Goal: Transaction & Acquisition: Purchase product/service

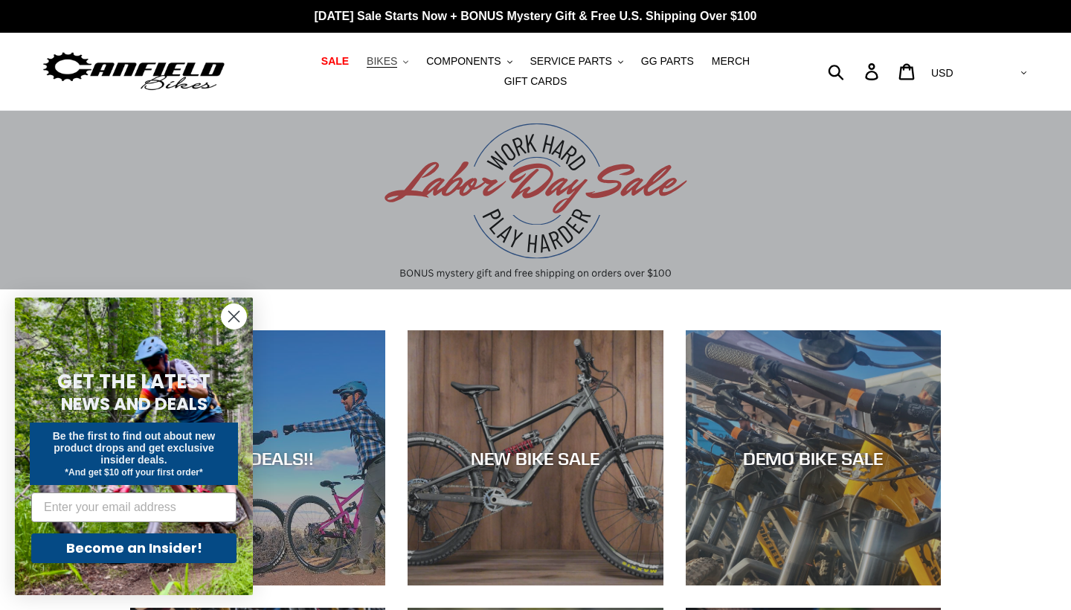
click at [386, 63] on span "BIKES" at bounding box center [382, 61] width 30 height 13
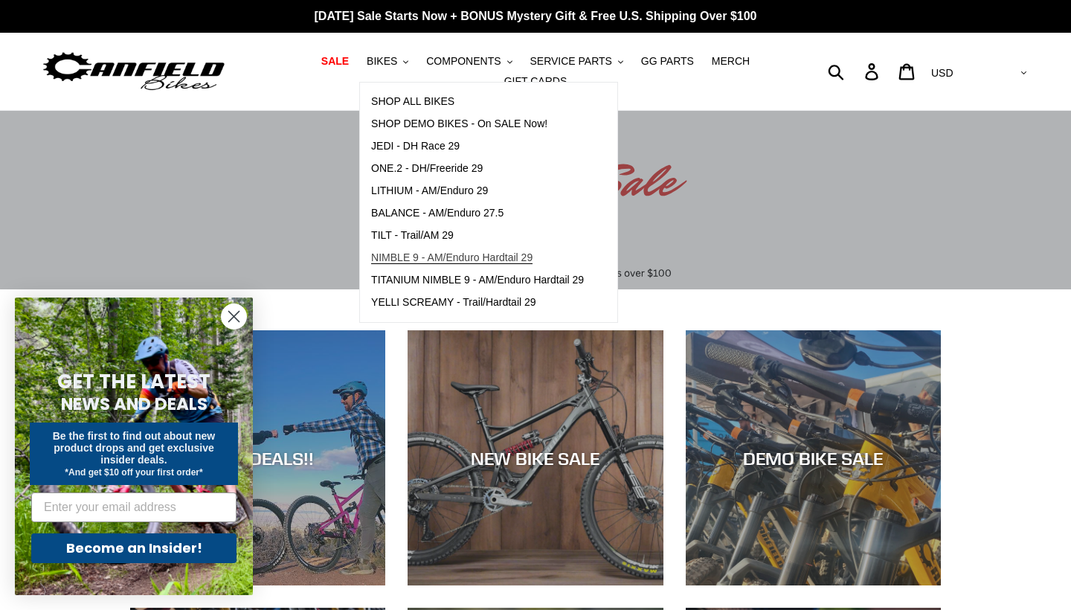
click at [434, 260] on span "NIMBLE 9 - AM/Enduro Hardtail 29" at bounding box center [451, 257] width 161 height 13
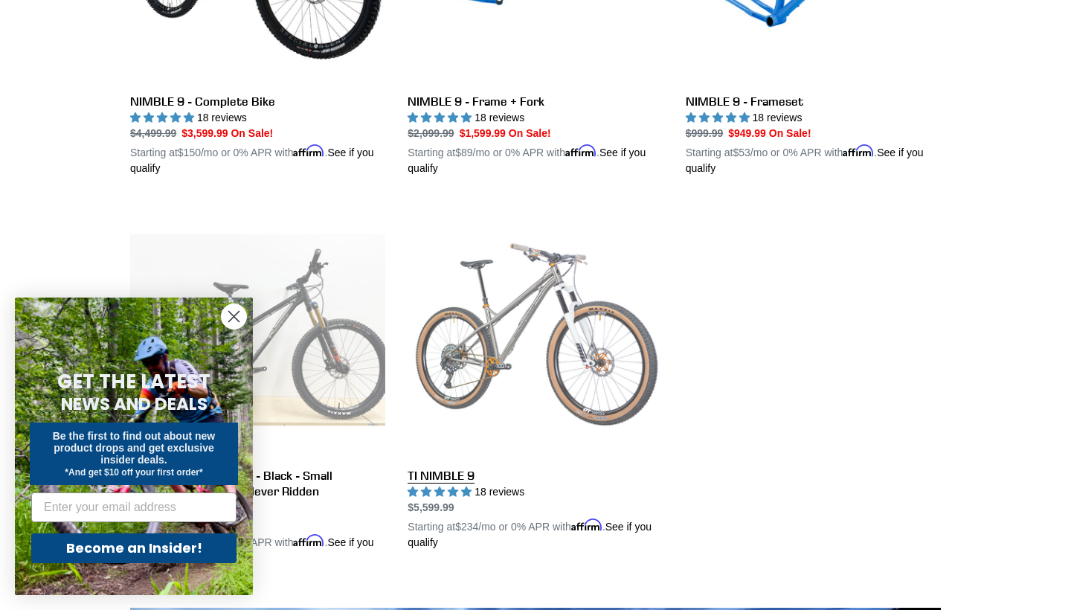
scroll to position [641, 0]
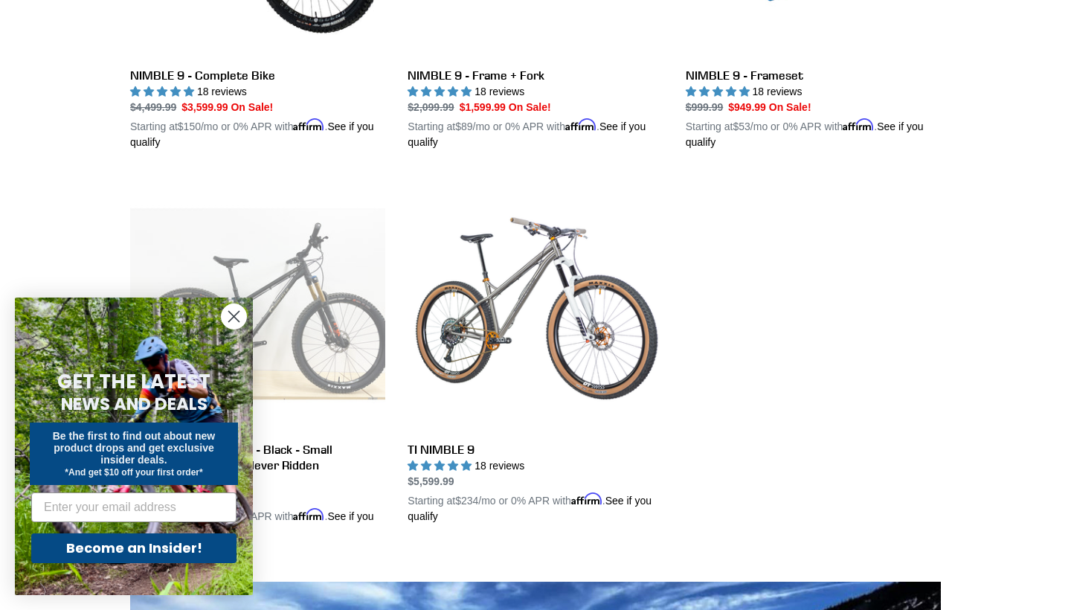
click at [230, 312] on icon "Close dialog" at bounding box center [234, 317] width 10 height 10
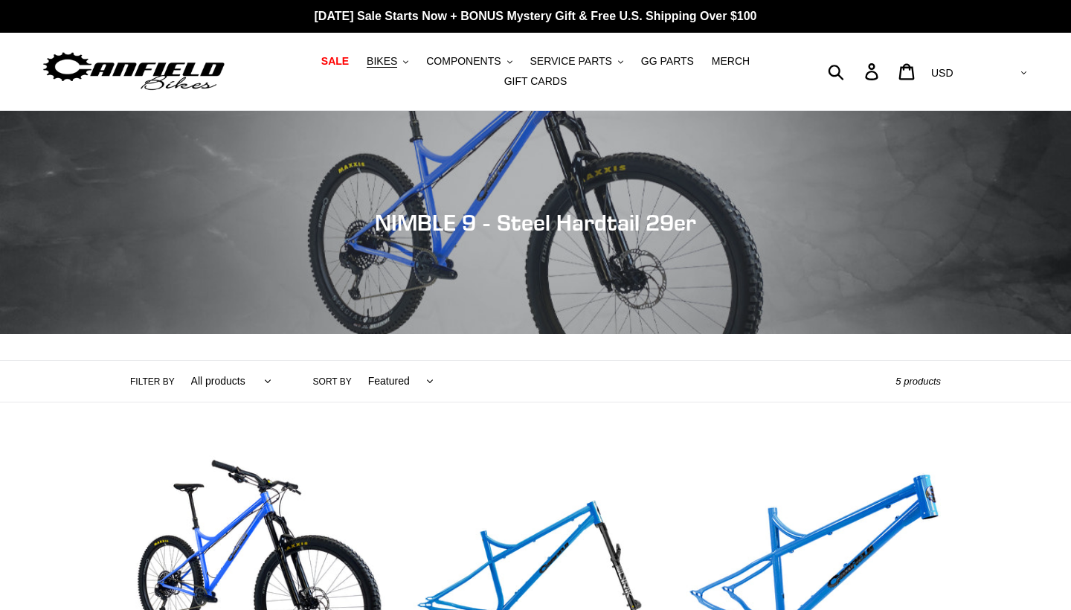
scroll to position [0, 0]
click at [397, 64] on span "BIKES" at bounding box center [382, 61] width 30 height 13
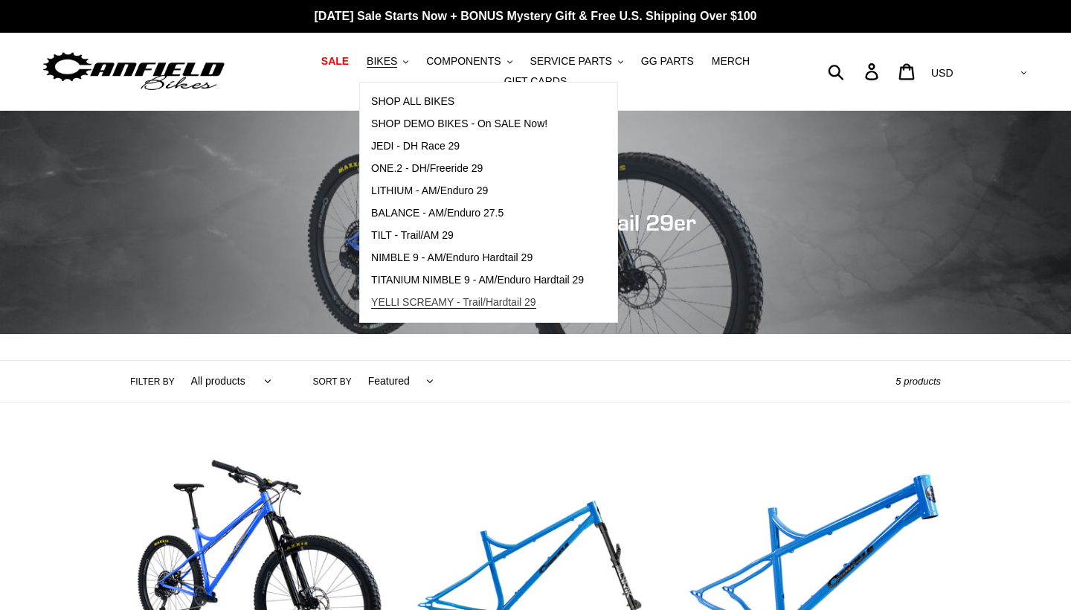
click at [462, 304] on span "YELLI SCREAMY - Trail/Hardtail 29" at bounding box center [453, 302] width 165 height 13
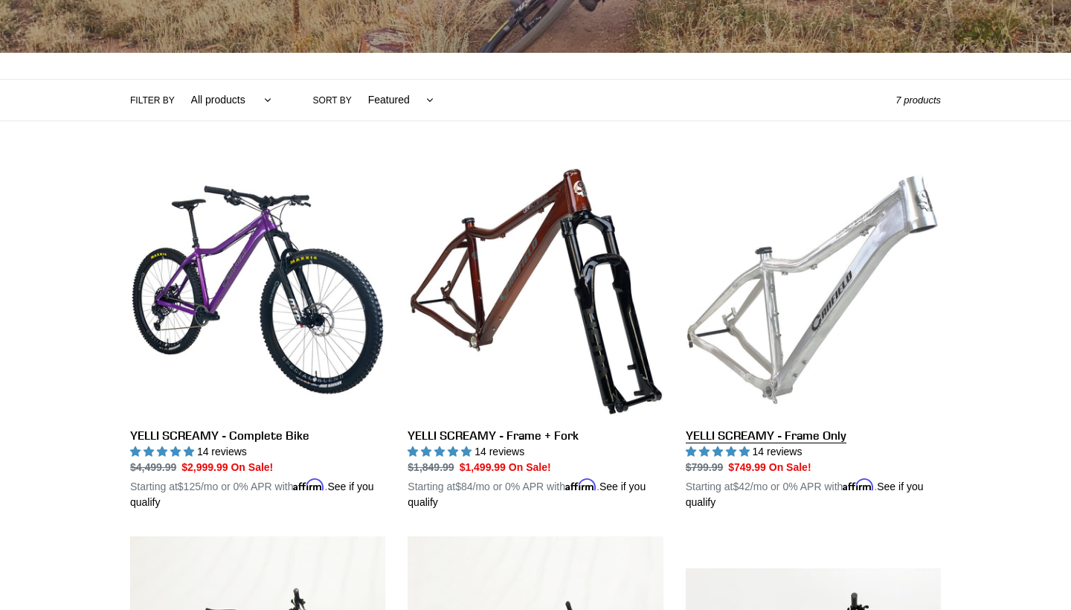
click at [782, 342] on link "YELLI SCREAMY - Frame Only" at bounding box center [813, 336] width 255 height 348
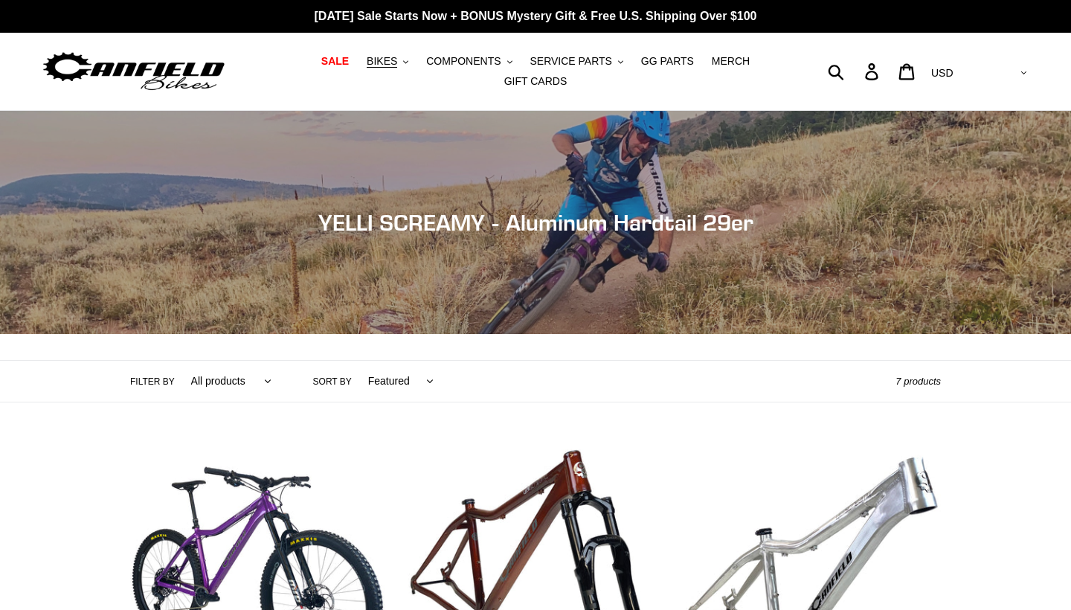
click at [389, 73] on ul "SALE BIKES .cls-1{fill:#231f20} SHOP ALL BIKES SHOP DEMO BIKES - On SALE Now! J…" at bounding box center [536, 71] width 495 height 40
click at [390, 65] on span "BIKES" at bounding box center [382, 61] width 30 height 13
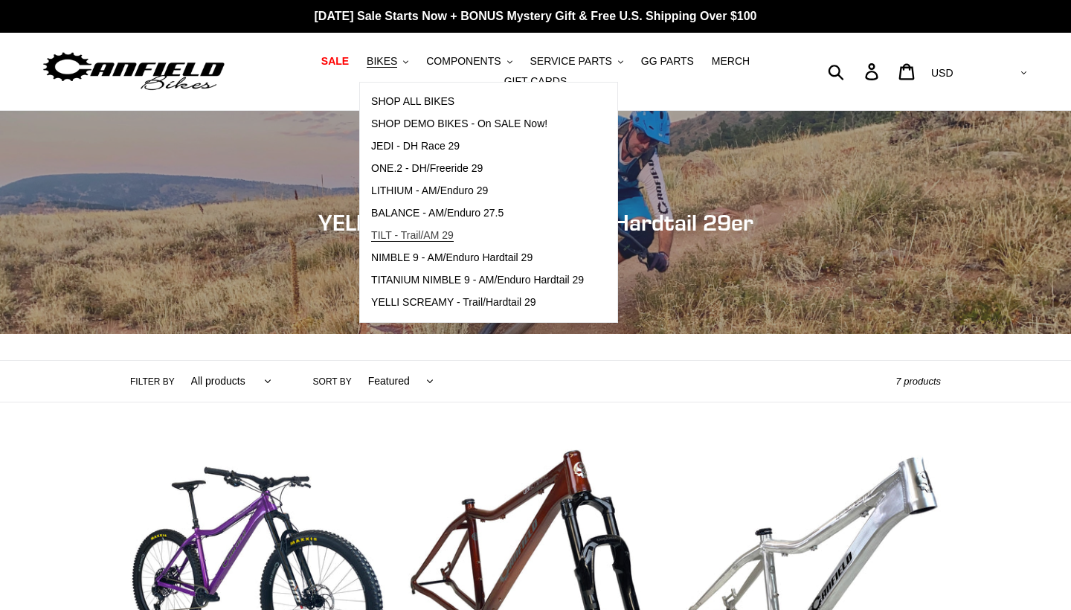
click at [431, 237] on span "TILT - Trail/AM 29" at bounding box center [412, 235] width 83 height 13
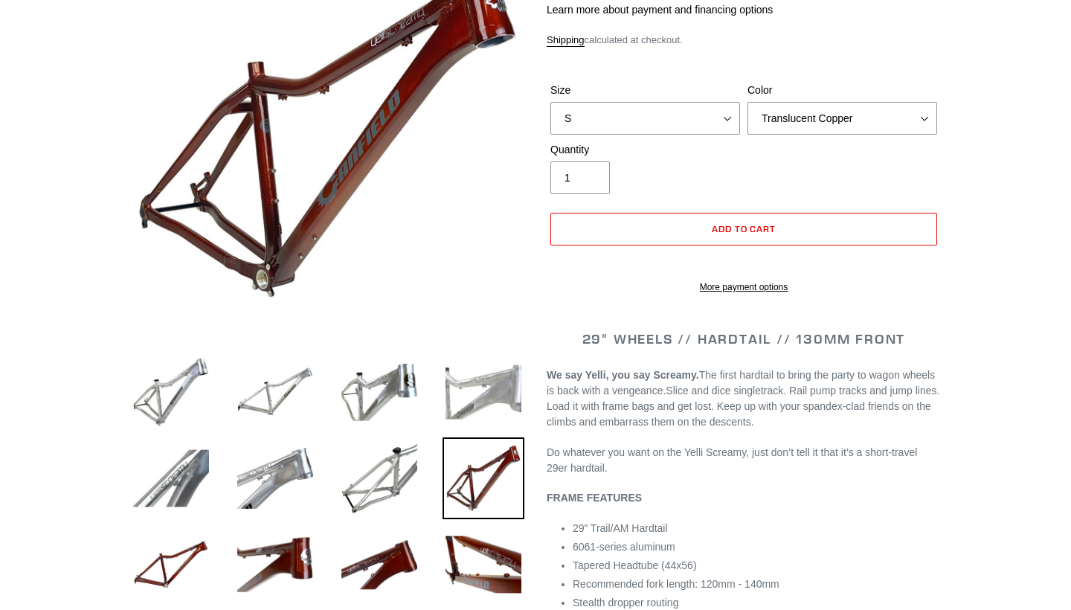
select select "highest-rating"
click at [489, 400] on img at bounding box center [484, 392] width 82 height 82
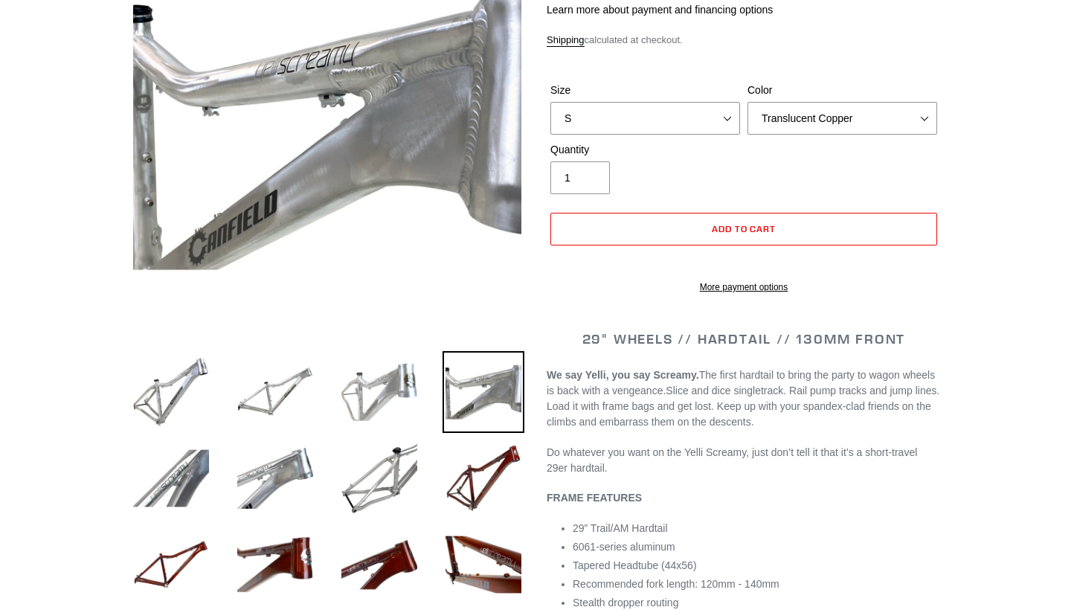
click at [361, 396] on img at bounding box center [379, 392] width 82 height 82
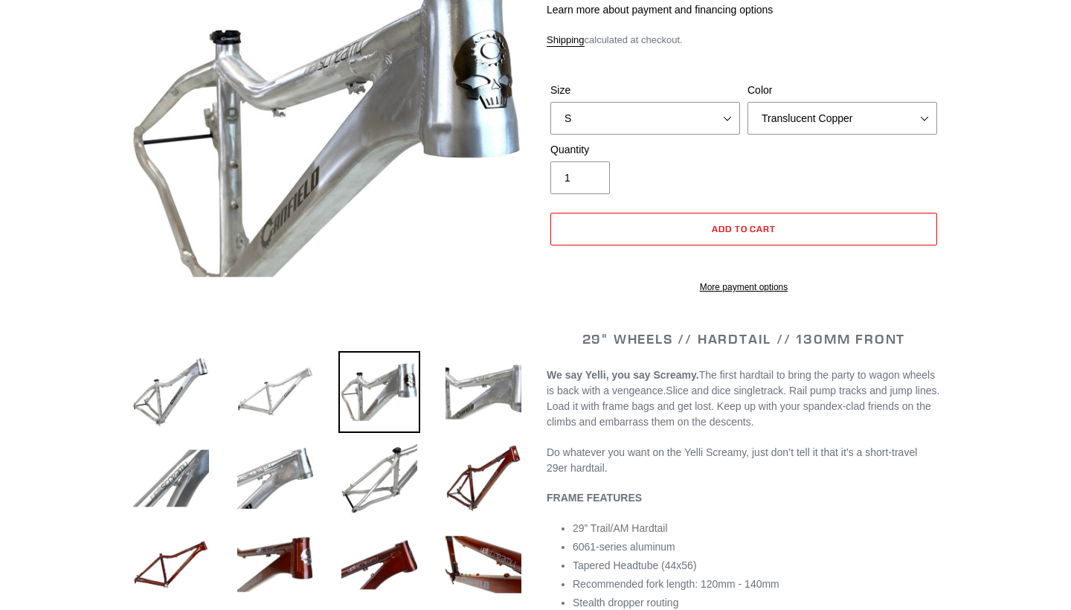
click at [297, 390] on img at bounding box center [275, 392] width 82 height 82
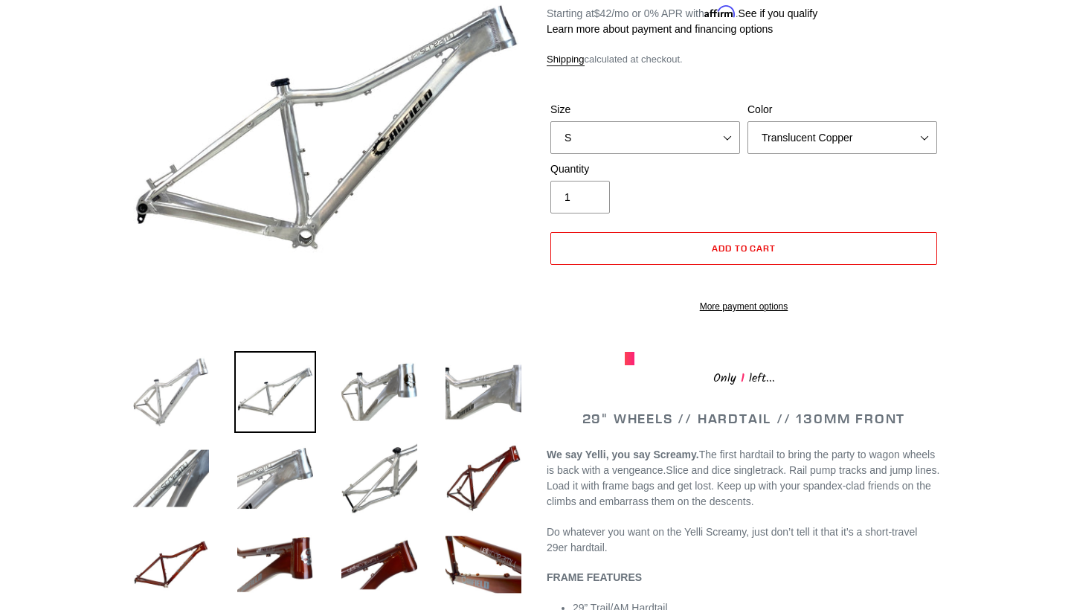
click at [163, 391] on img at bounding box center [171, 392] width 82 height 82
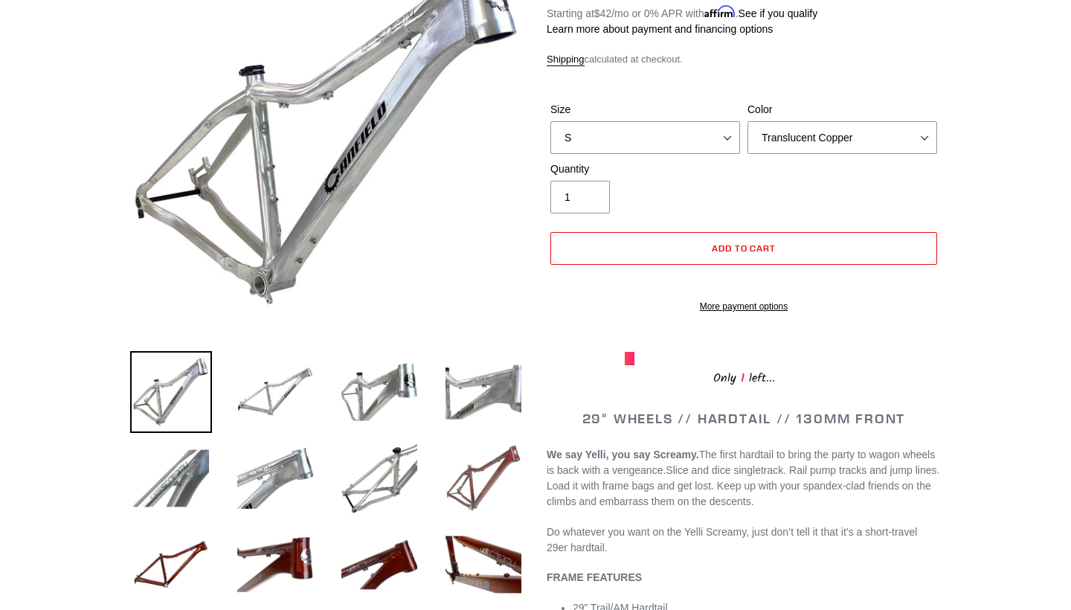
click at [486, 460] on img at bounding box center [484, 478] width 82 height 82
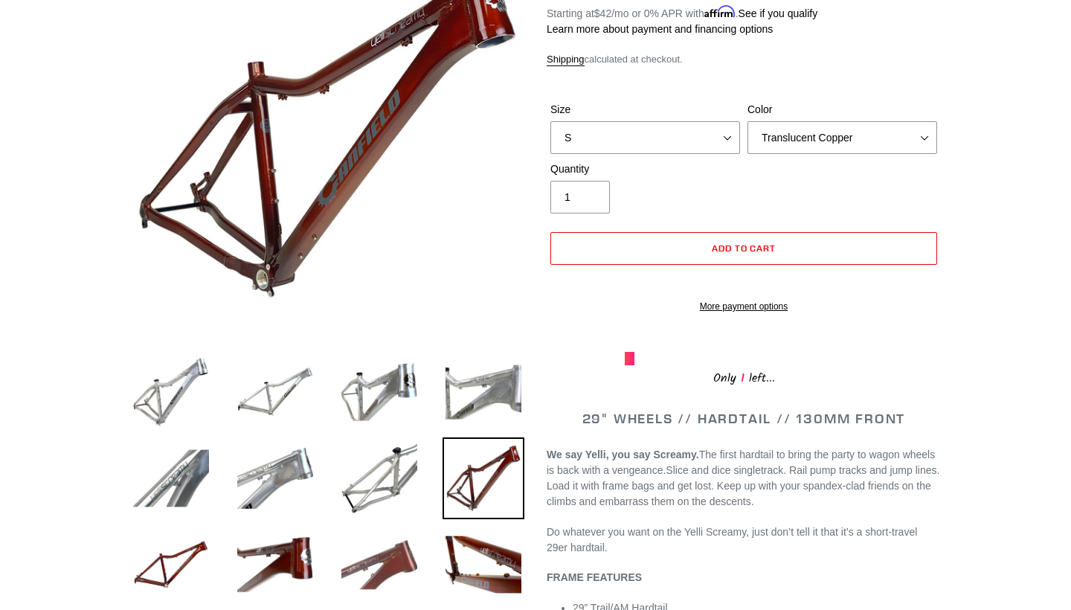
click at [371, 551] on img at bounding box center [379, 565] width 82 height 82
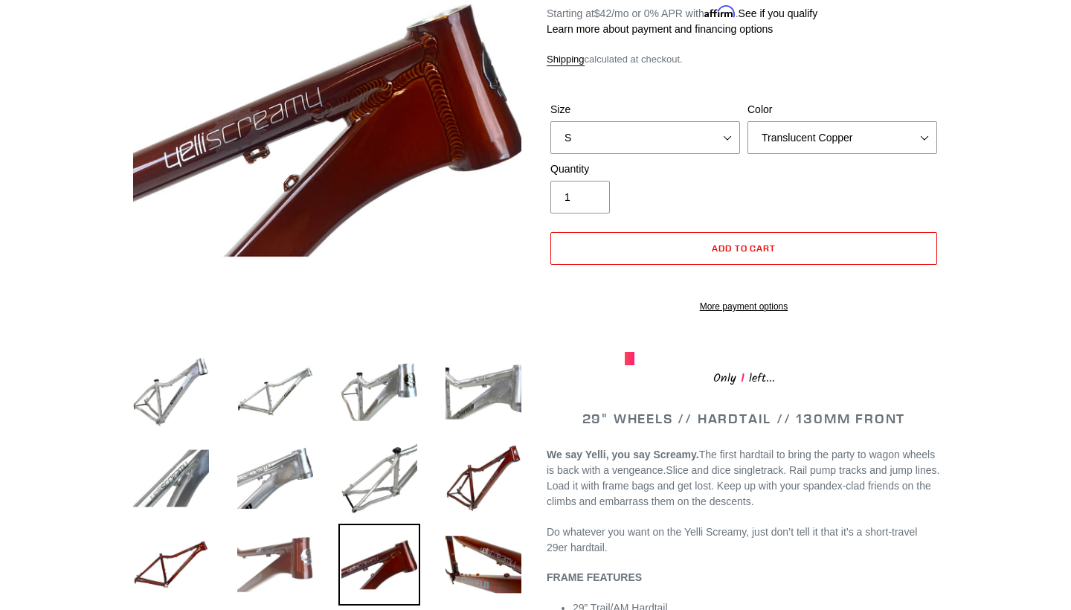
click at [283, 561] on img at bounding box center [275, 565] width 82 height 82
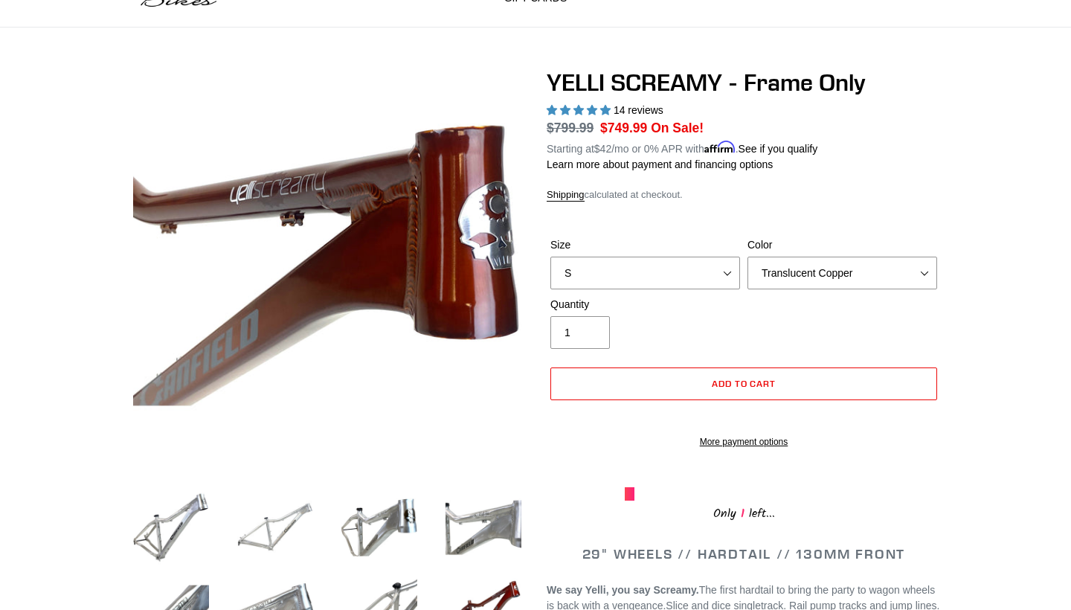
scroll to position [88, 0]
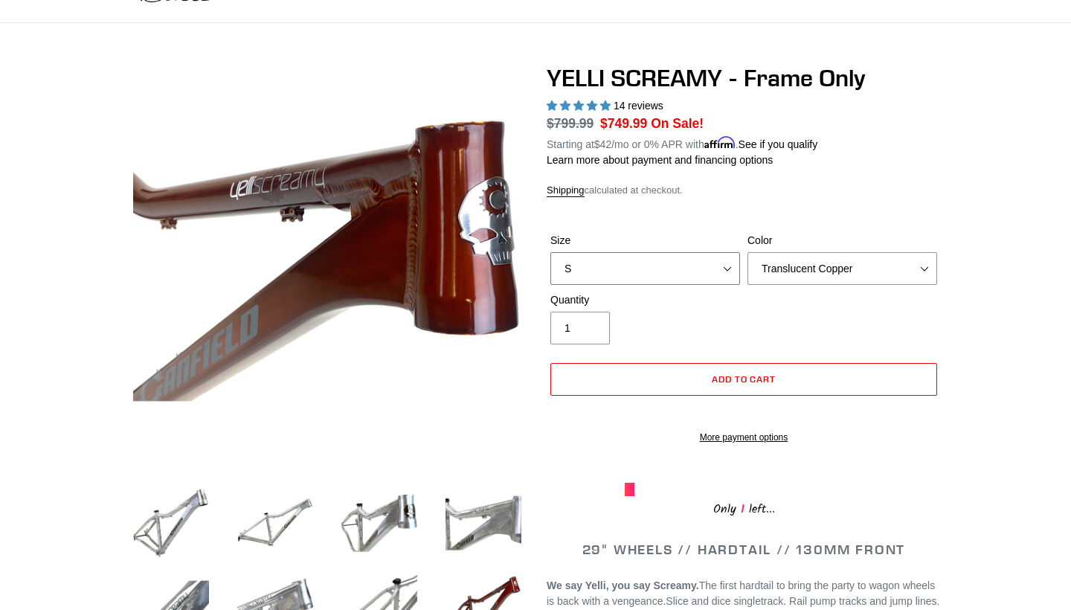
select select "L"
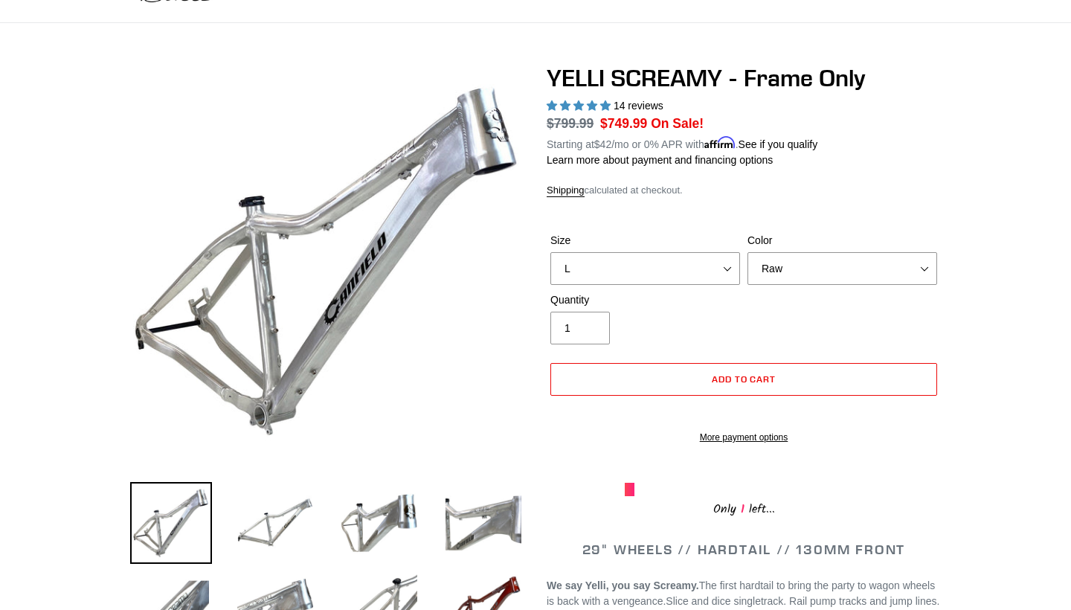
click at [863, 247] on div "Color Translucent Copper Purple Haze Raw" at bounding box center [842, 259] width 197 height 52
select select "Translucent Copper"
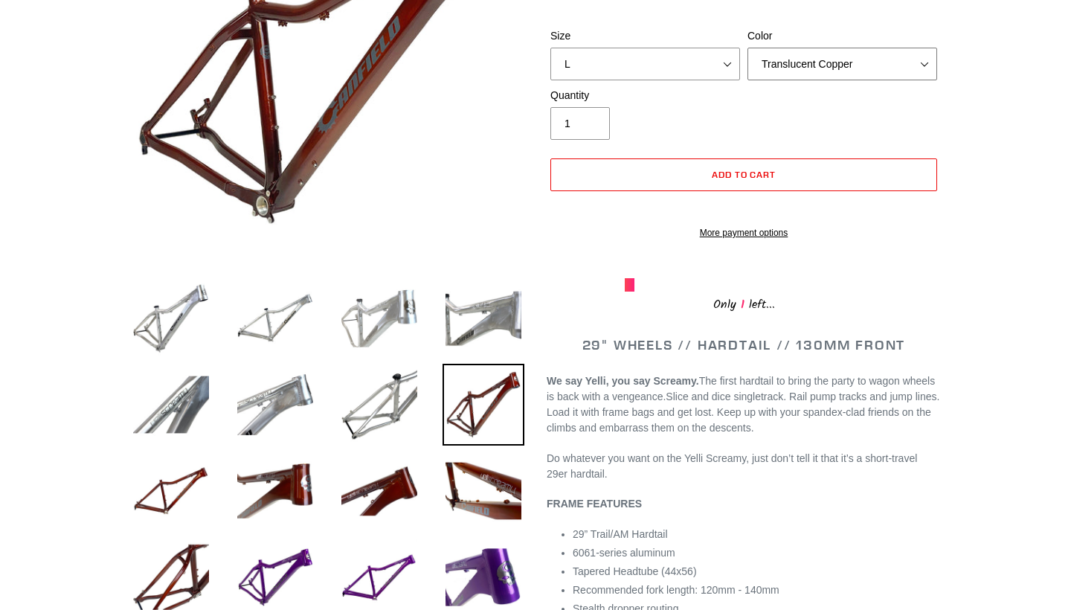
scroll to position [318, 0]
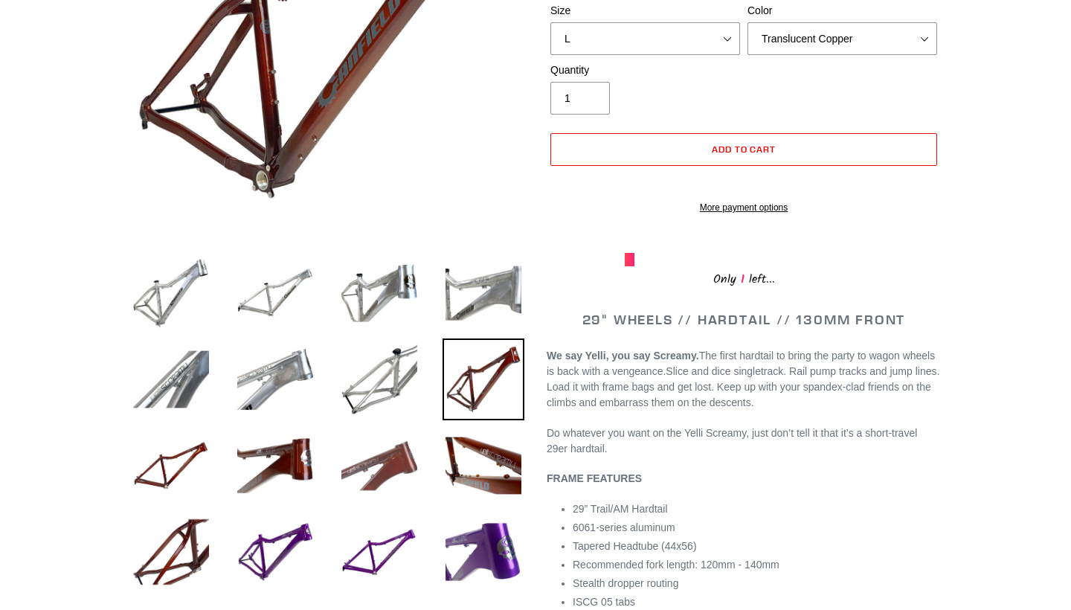
click at [365, 472] on img at bounding box center [379, 466] width 82 height 82
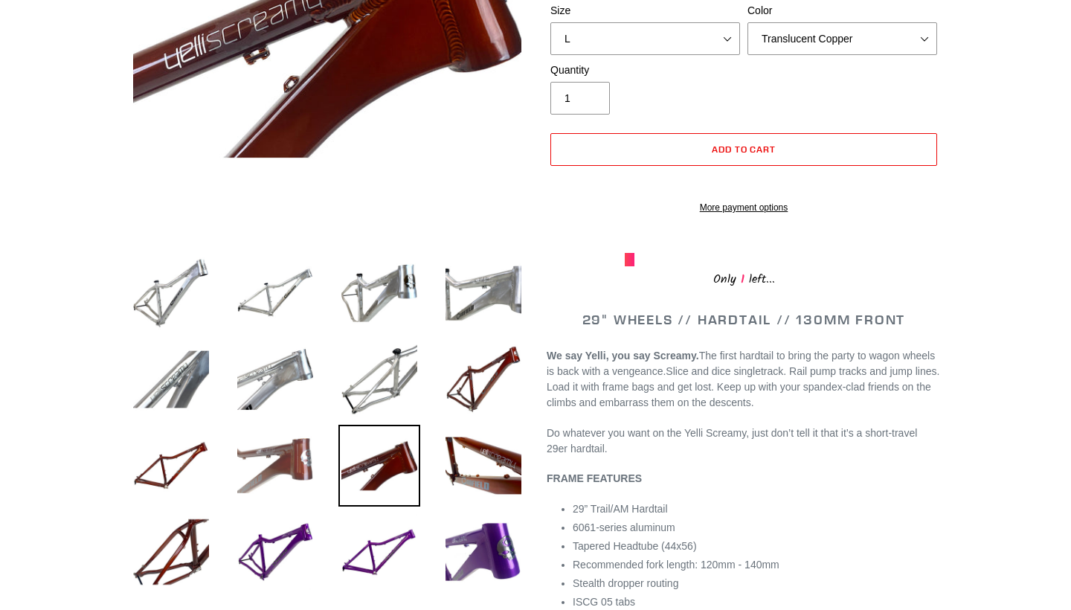
click at [269, 463] on img at bounding box center [275, 466] width 82 height 82
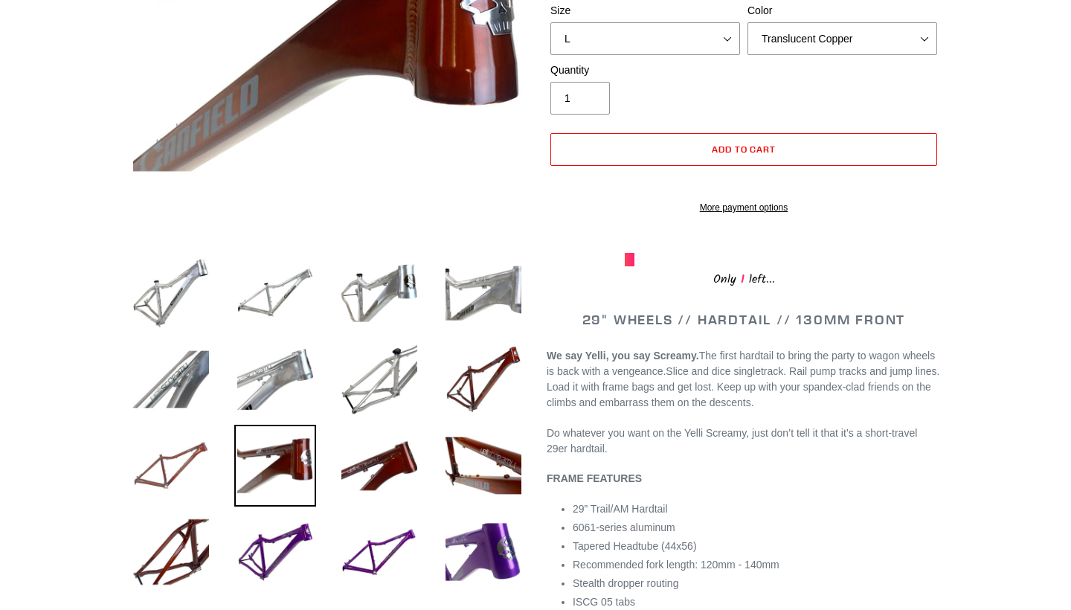
click at [170, 464] on img at bounding box center [171, 466] width 82 height 82
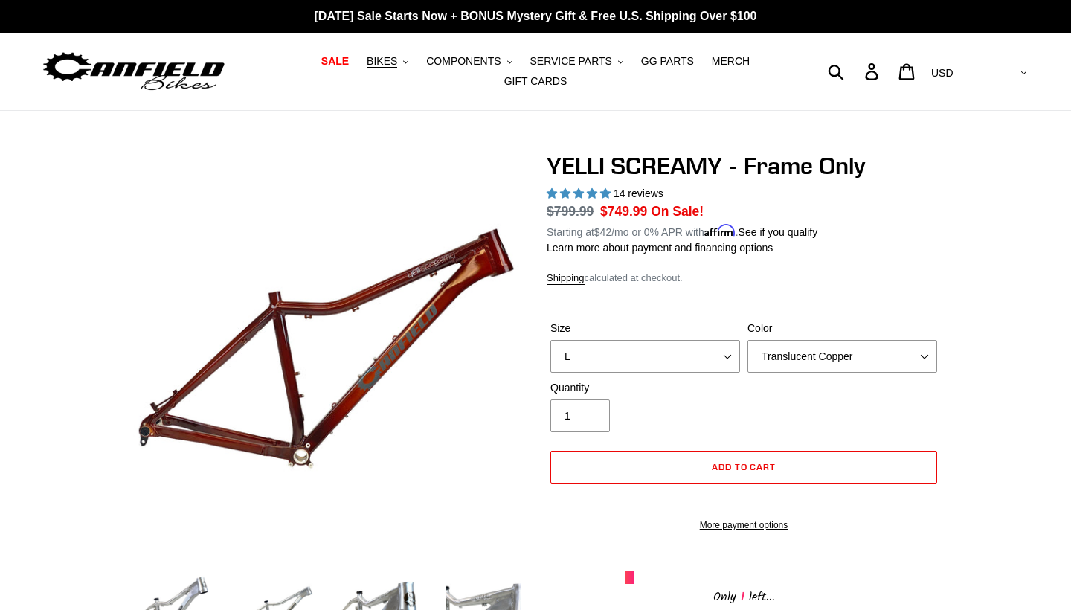
scroll to position [0, 0]
